Goal: Find specific page/section: Find specific page/section

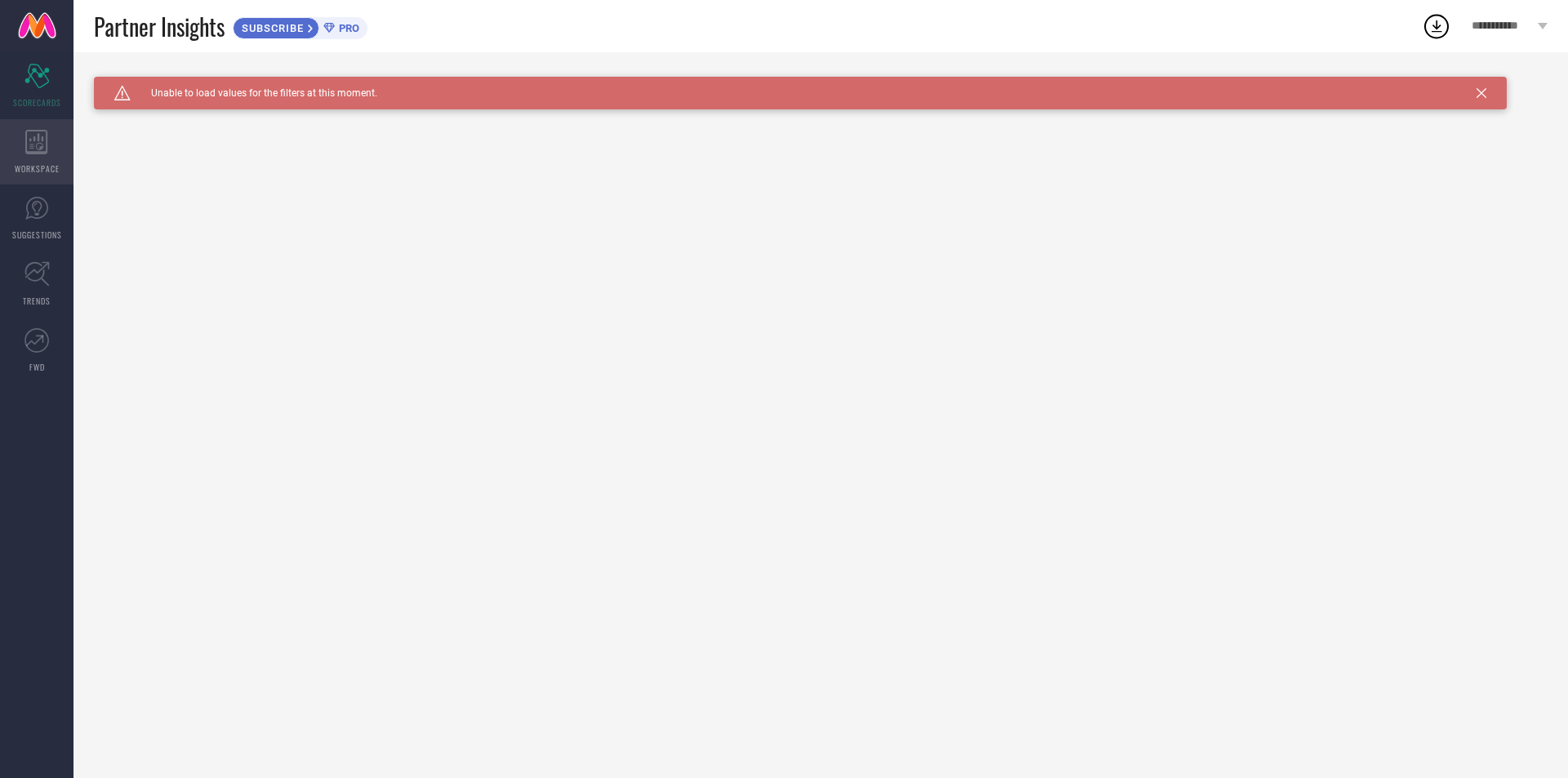
click at [68, 134] on div "WORKSPACE" at bounding box center [37, 152] width 74 height 65
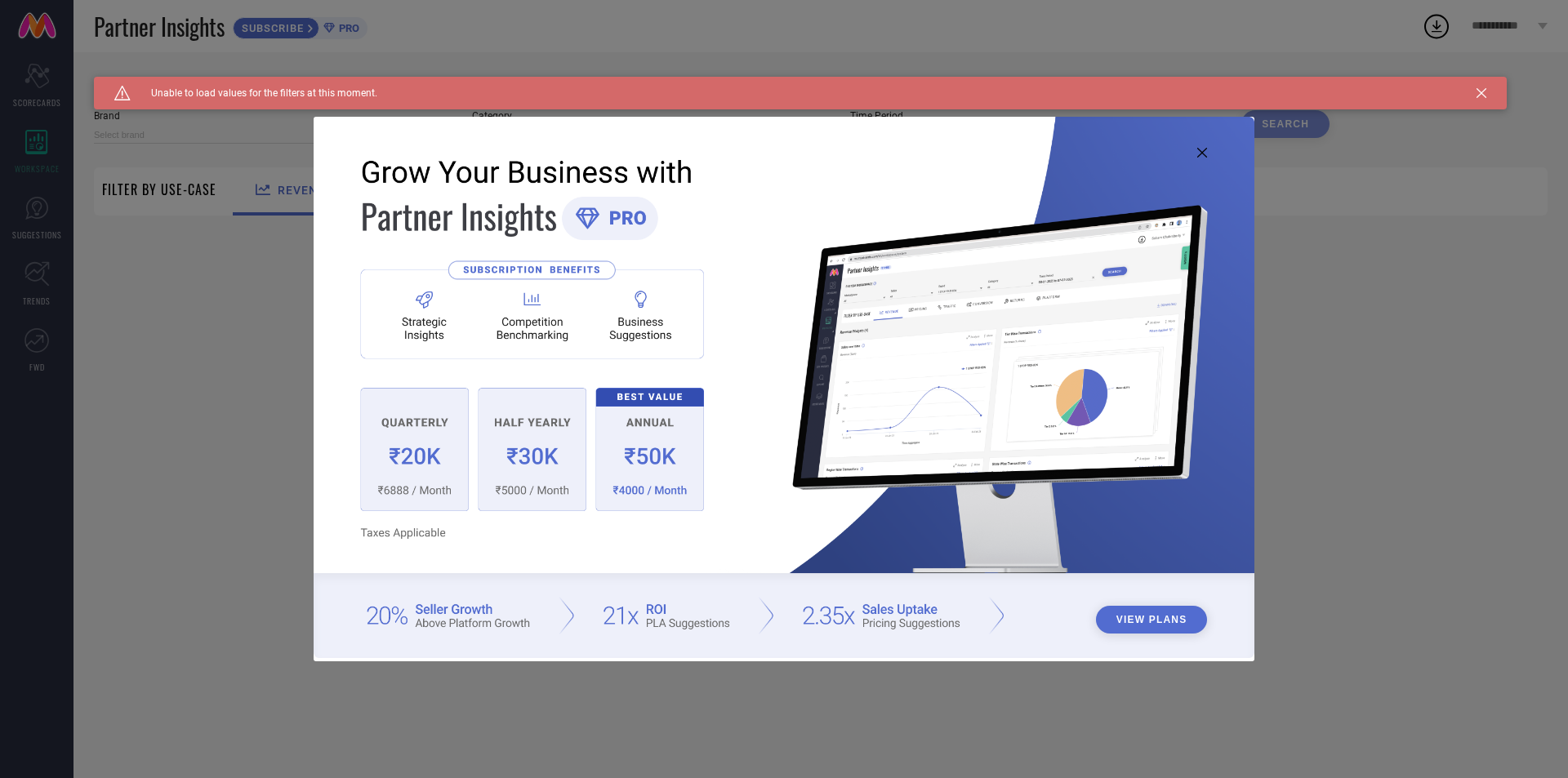
type input "1 STOP FASHION"
type input "All"
click at [1205, 151] on icon at bounding box center [1202, 153] width 10 height 10
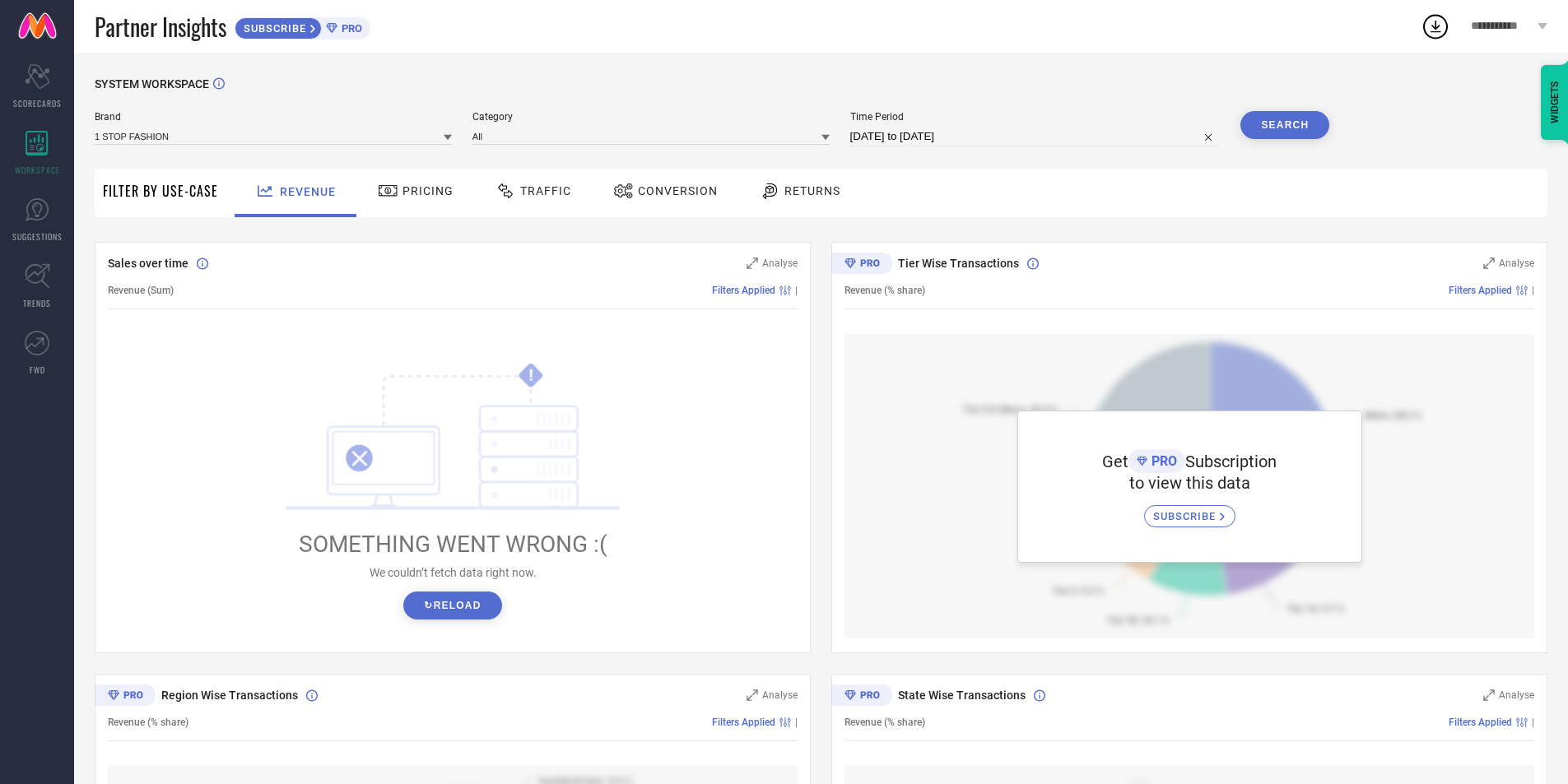
select select "6"
select select "2025"
select select "7"
select select "2025"
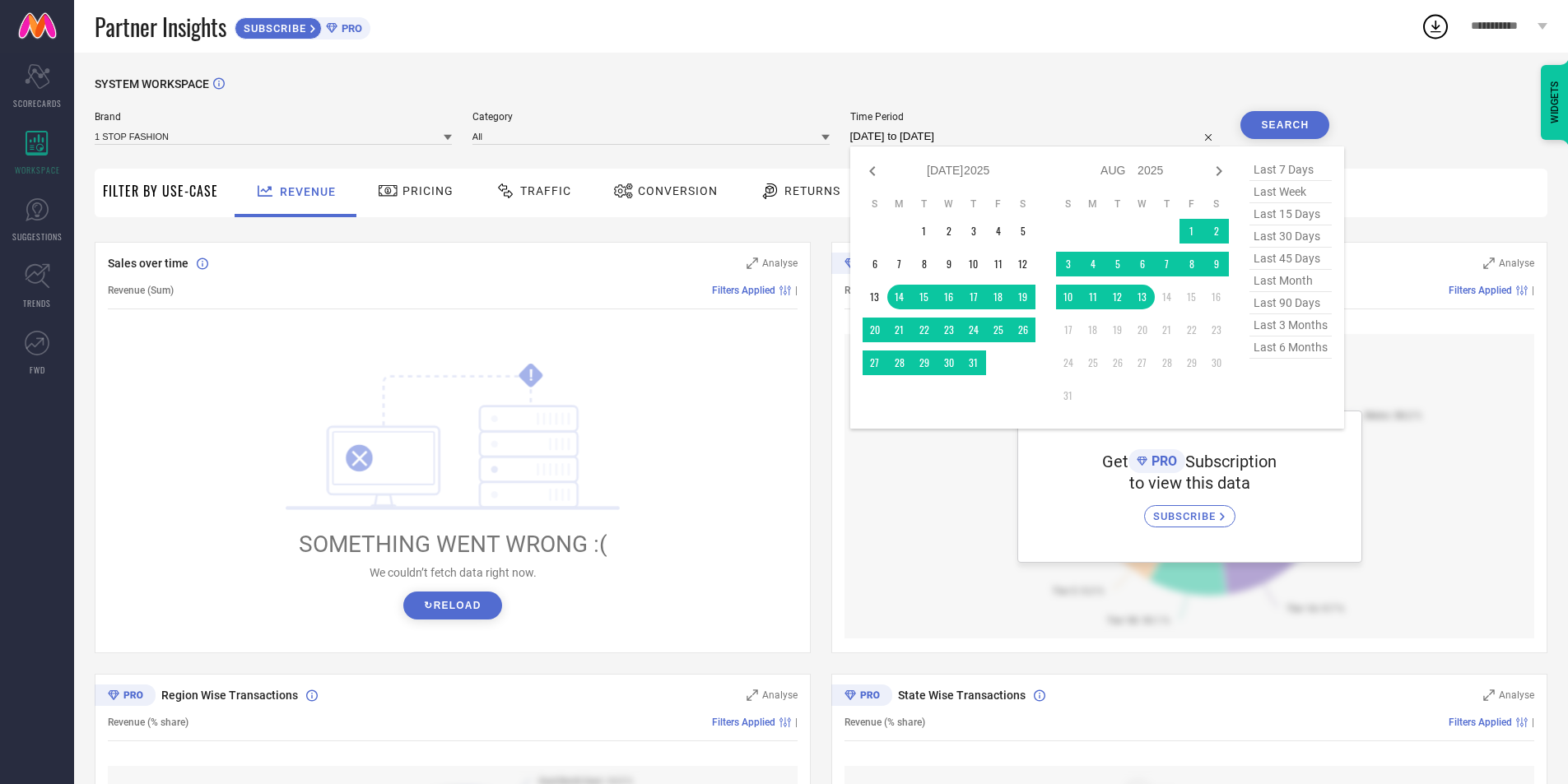
click at [1170, 143] on input "[DATE] to [DATE]" at bounding box center [1035, 136] width 370 height 19
click at [877, 173] on icon at bounding box center [872, 171] width 19 height 19
select select "5"
select select "2025"
select select "6"
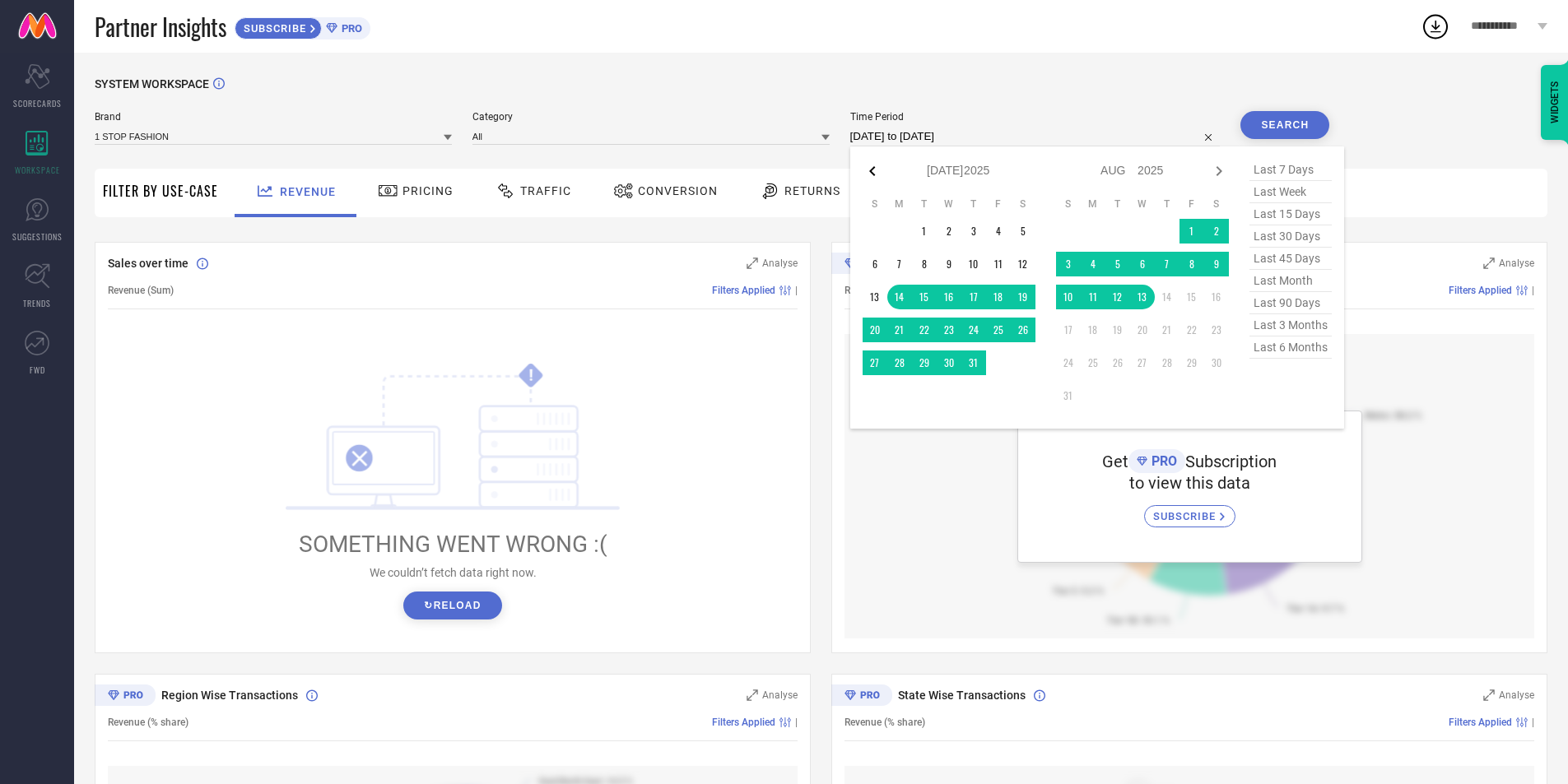
select select "2025"
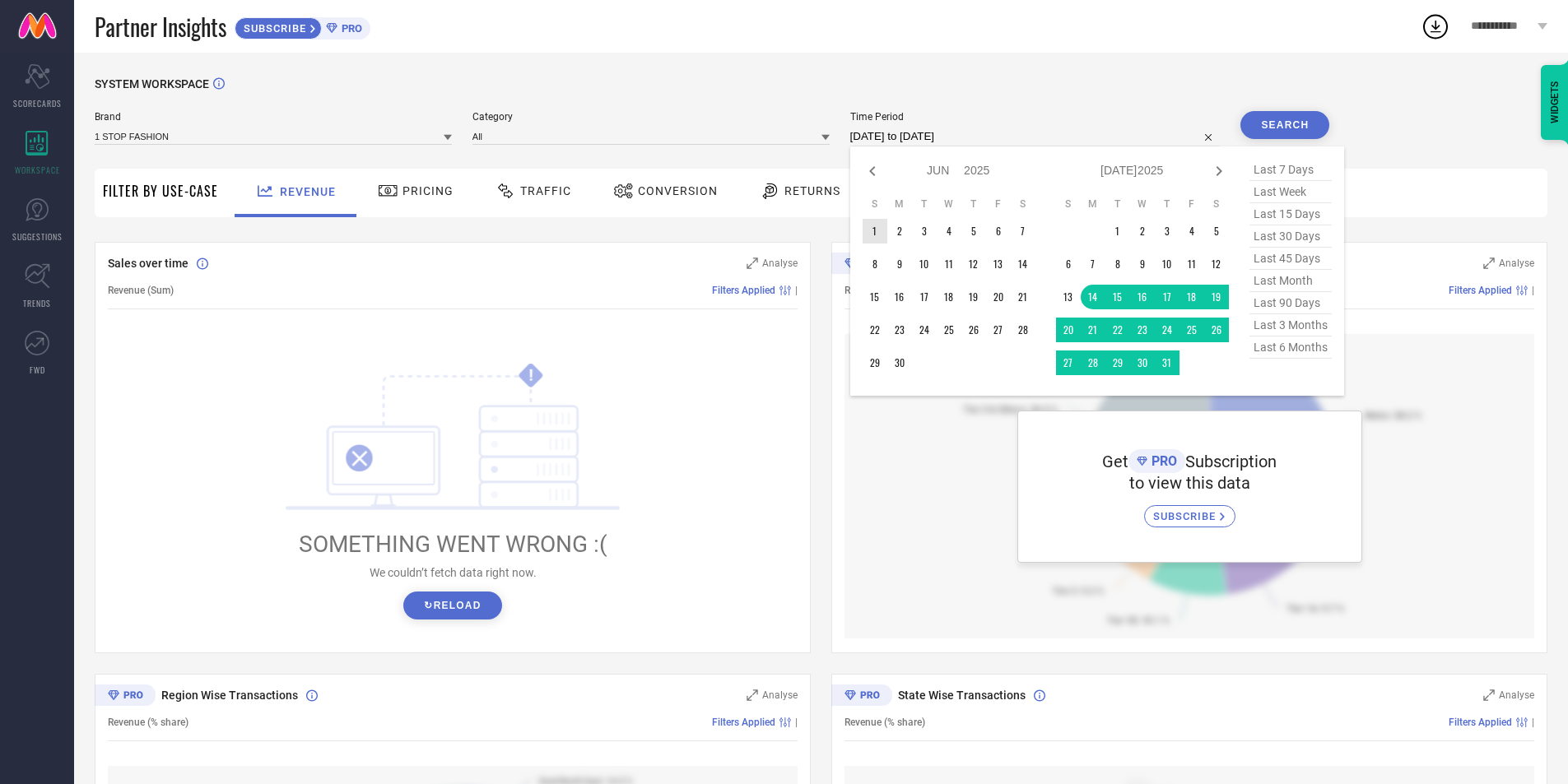
type input "After [DATE]"
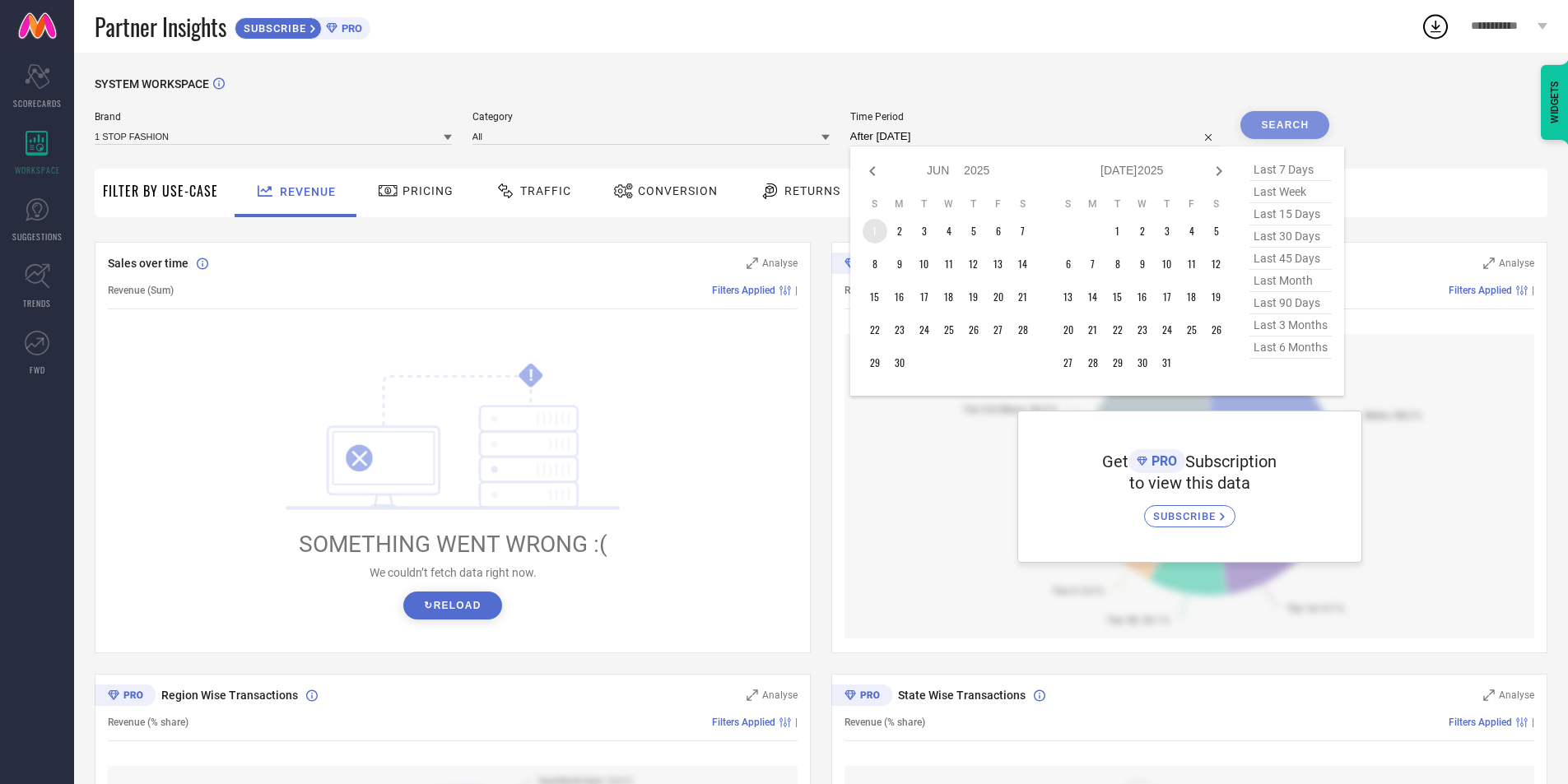
click at [873, 232] on td "1" at bounding box center [874, 231] width 25 height 25
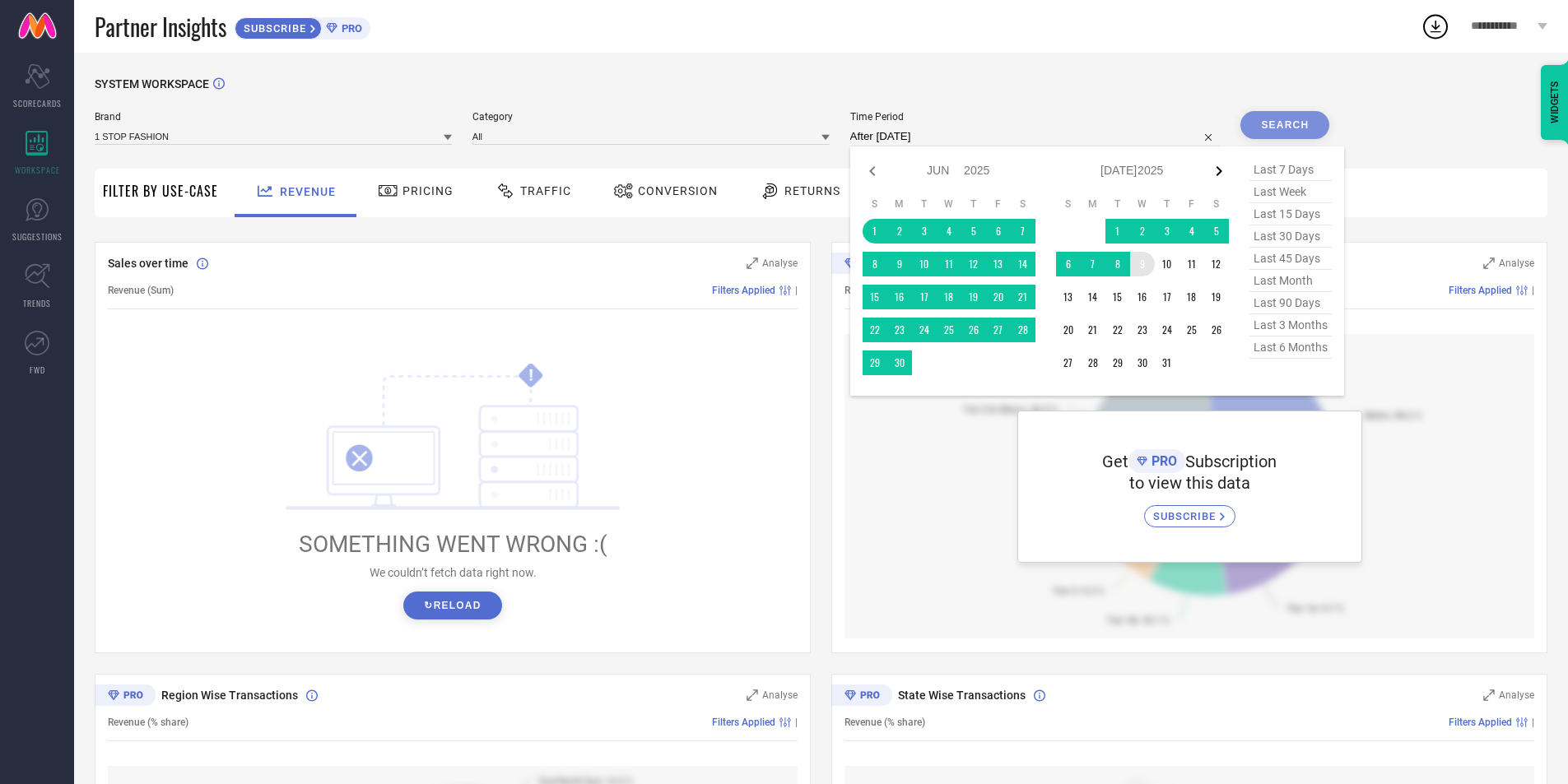
click at [1226, 171] on icon at bounding box center [1218, 171] width 19 height 19
select select "6"
select select "2025"
select select "7"
select select "2025"
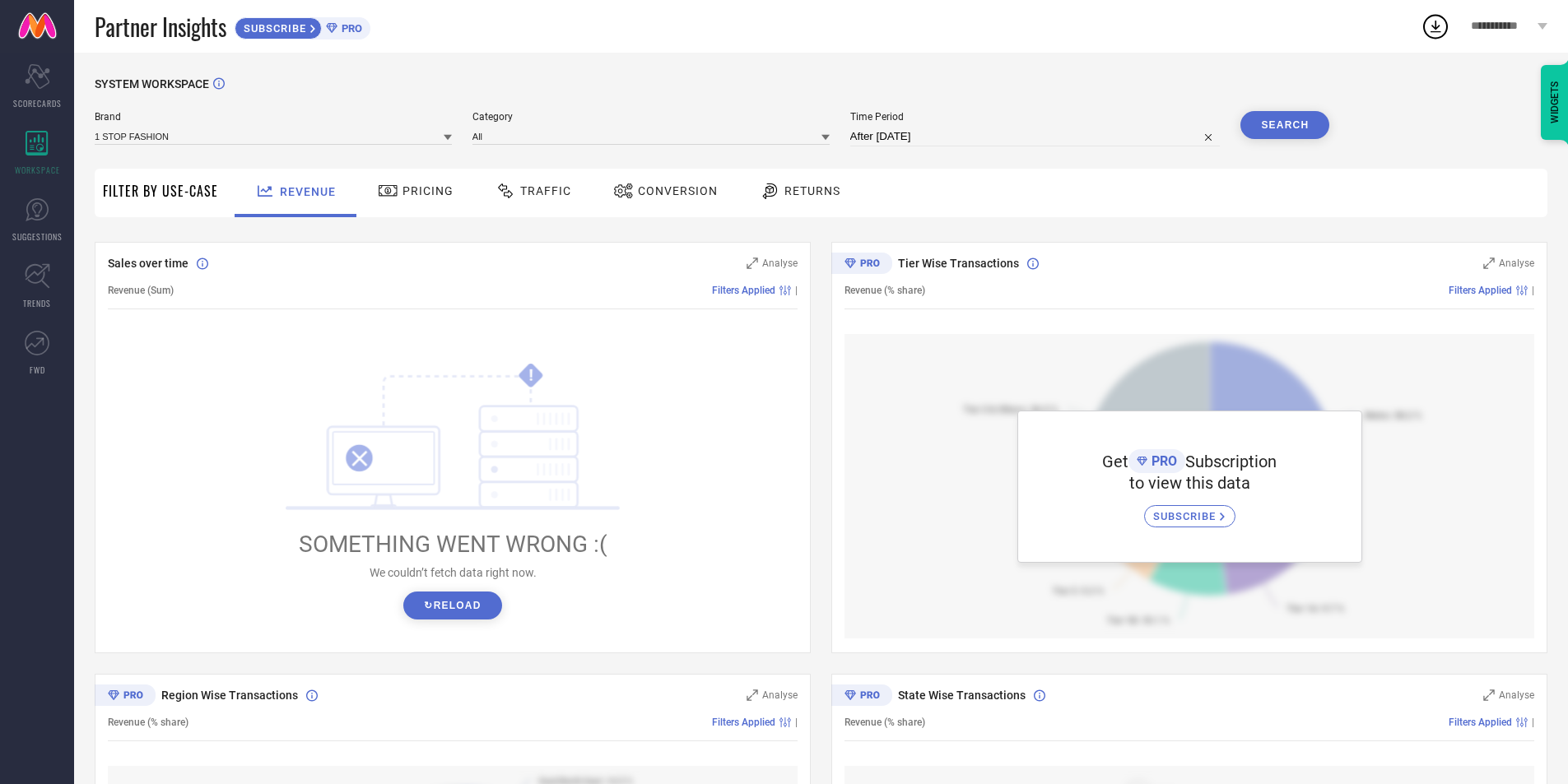
type input "[DATE] to [DATE]"
click at [1305, 127] on button "Search" at bounding box center [1285, 125] width 89 height 28
click at [1186, 521] on span "SUBSCRIBE" at bounding box center [1186, 515] width 67 height 12
click at [466, 605] on button "↻ Reload" at bounding box center [453, 605] width 98 height 28
click at [794, 187] on span "Returns" at bounding box center [812, 191] width 56 height 13
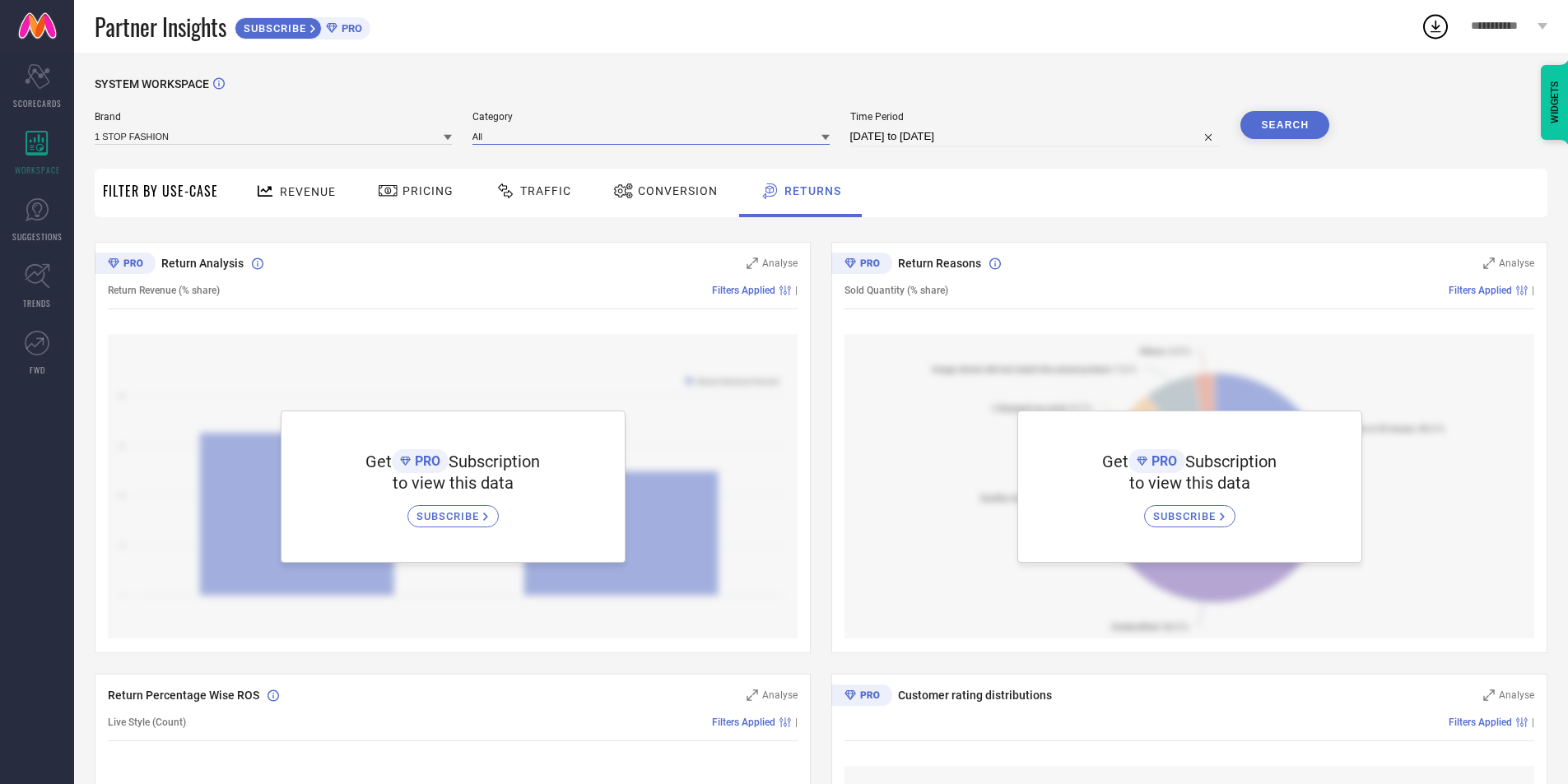
click at [765, 143] on input at bounding box center [650, 136] width 357 height 18
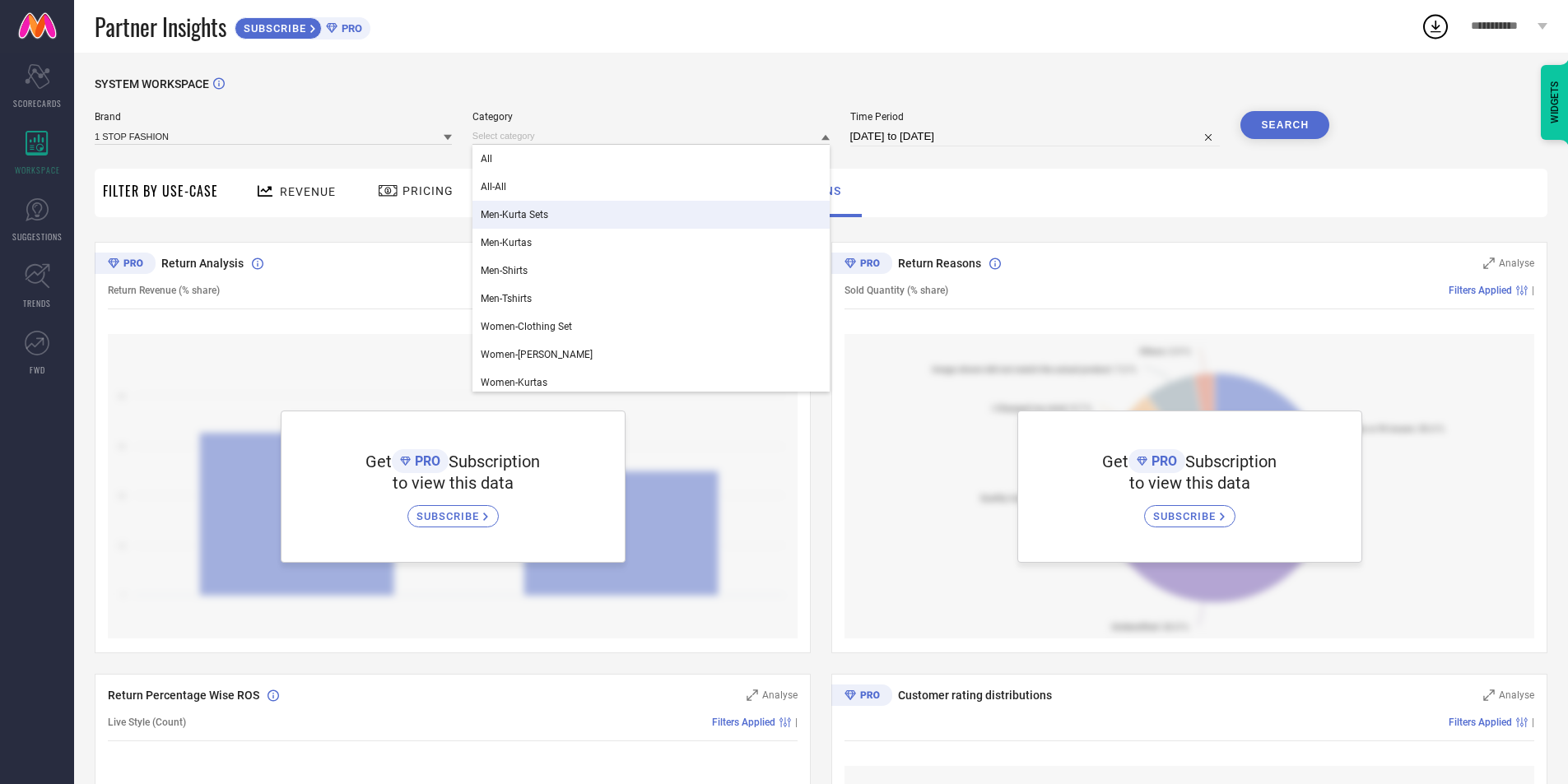
click at [347, 128] on div "1 STOP FASHION" at bounding box center [273, 136] width 357 height 19
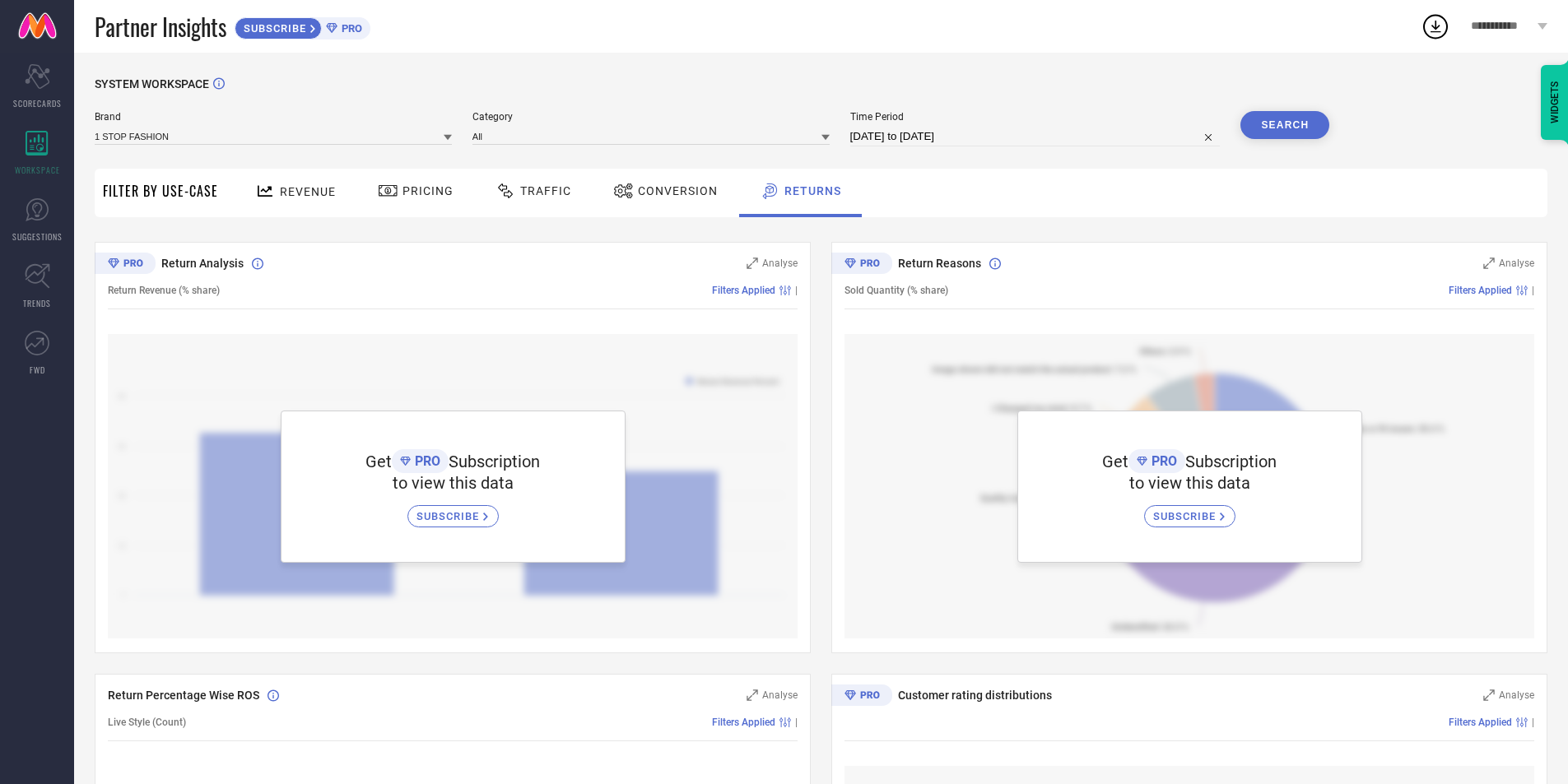
click at [378, 128] on div "1 STOP FASHION" at bounding box center [273, 136] width 357 height 19
click at [445, 136] on icon at bounding box center [447, 137] width 8 height 8
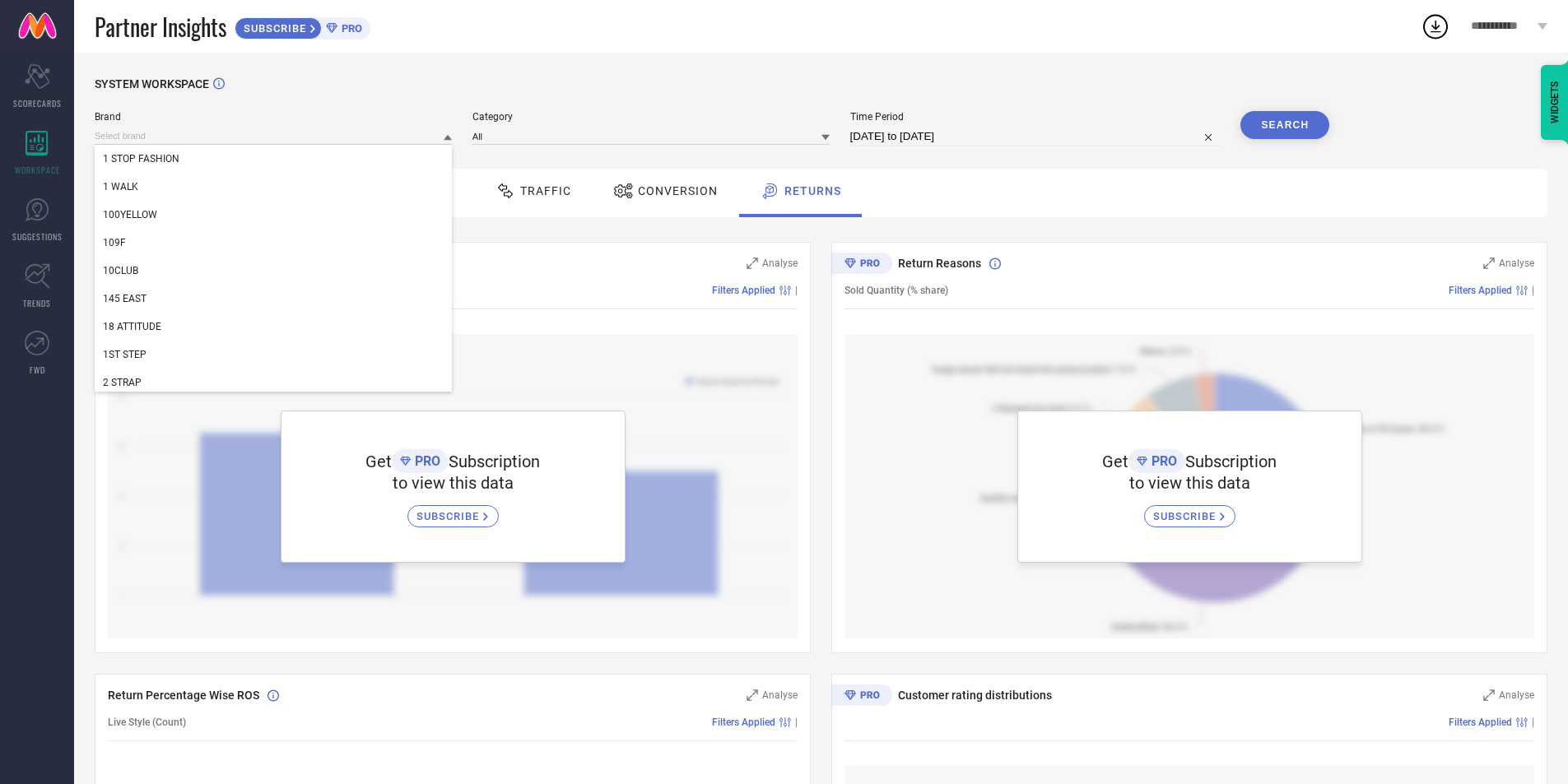
click at [444, 132] on div at bounding box center [447, 136] width 8 height 16
